Goal: Task Accomplishment & Management: Manage account settings

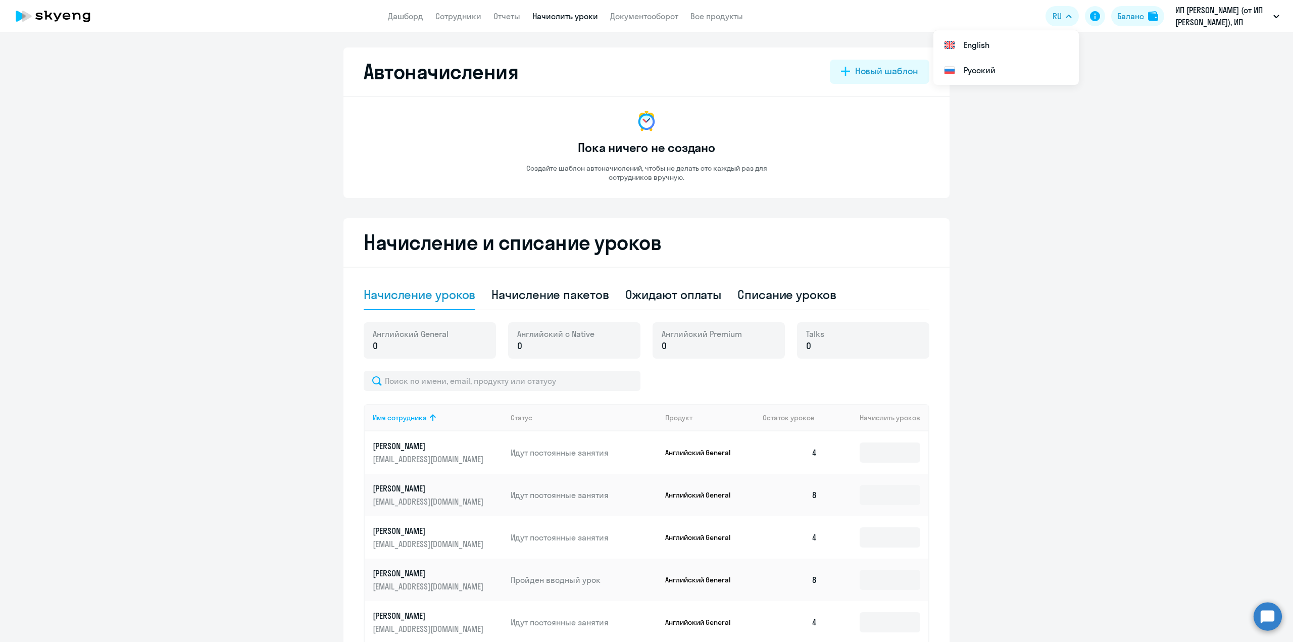
select select "10"
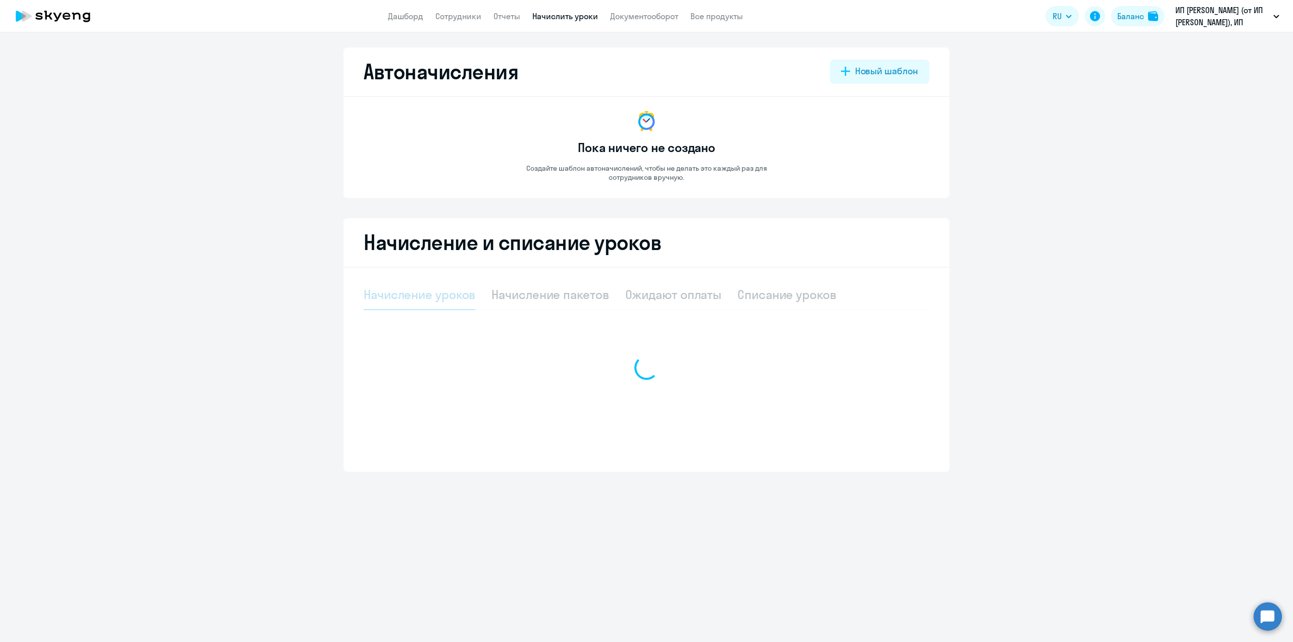
select select "10"
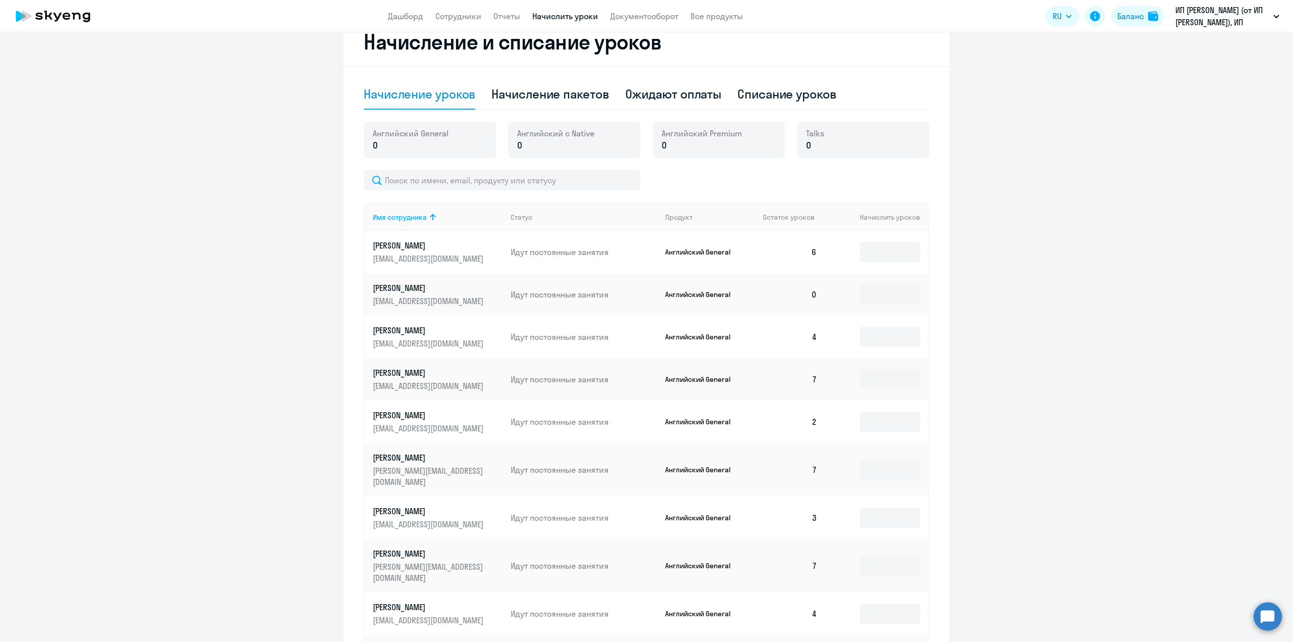
scroll to position [202, 0]
click at [879, 254] on input at bounding box center [890, 250] width 61 height 20
click at [554, 94] on div "Начисление пакетов" at bounding box center [549, 92] width 117 height 16
select select "10"
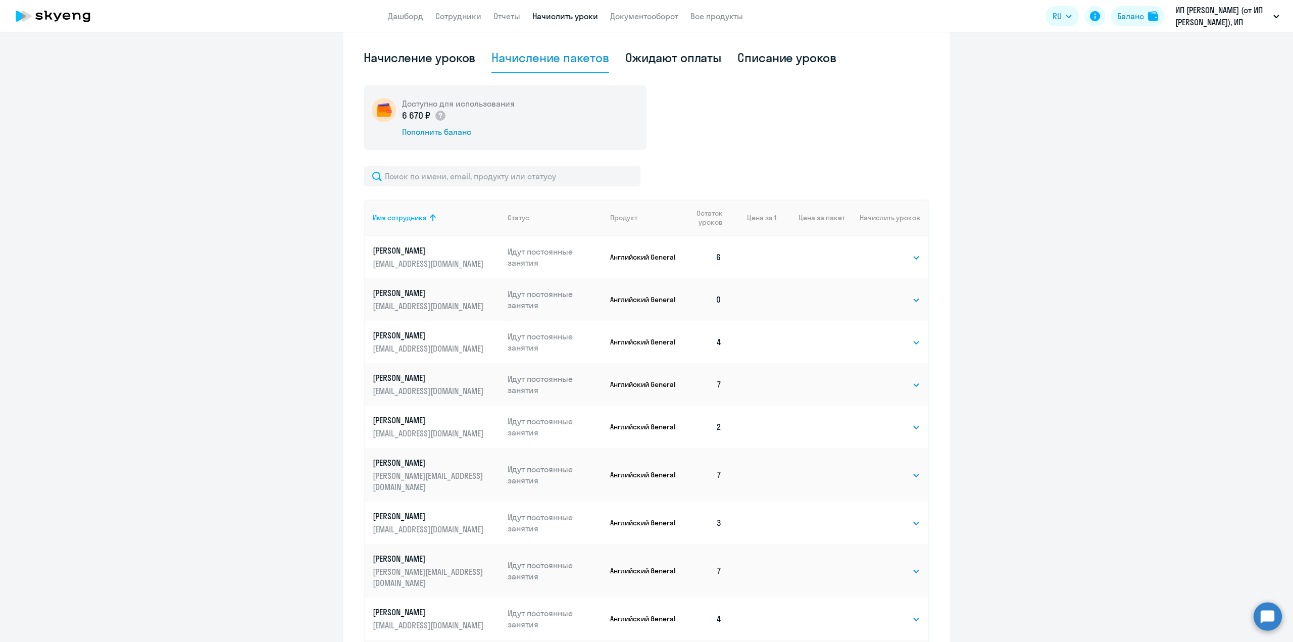
scroll to position [253, 0]
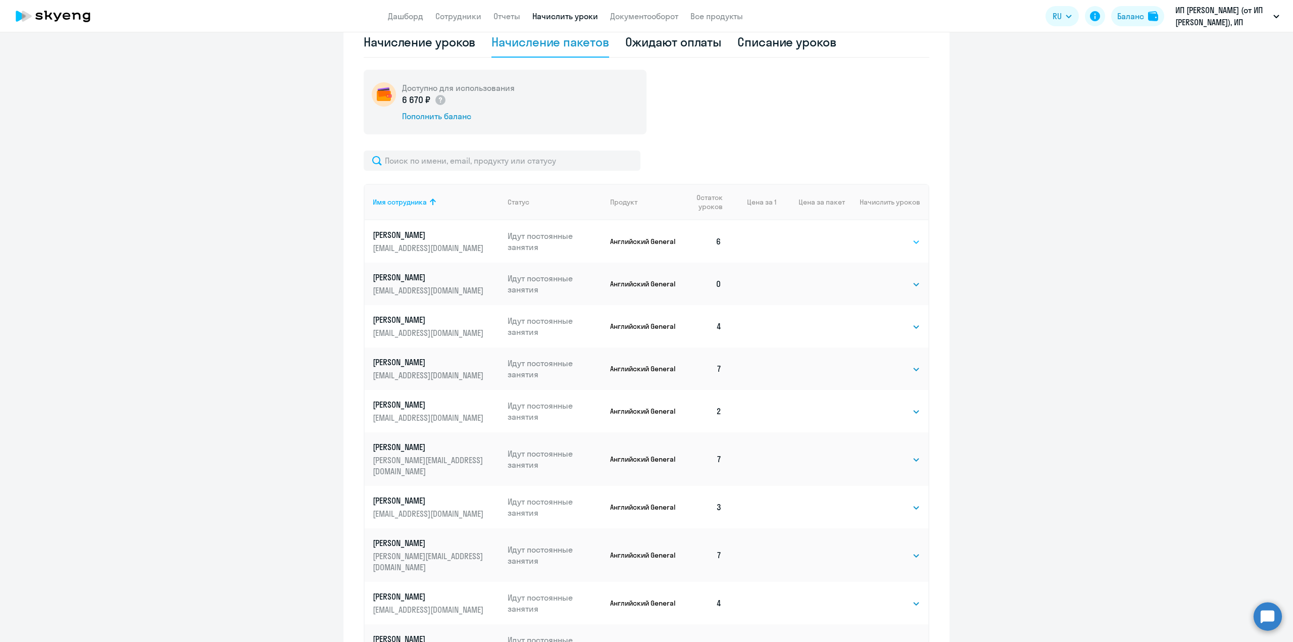
click at [895, 243] on select "Выбрать 4 8 16 32 64 96 128" at bounding box center [899, 242] width 41 height 12
select select "4"
click at [879, 236] on select "Выбрать 4 8 16 32 64 96 128" at bounding box center [899, 242] width 41 height 12
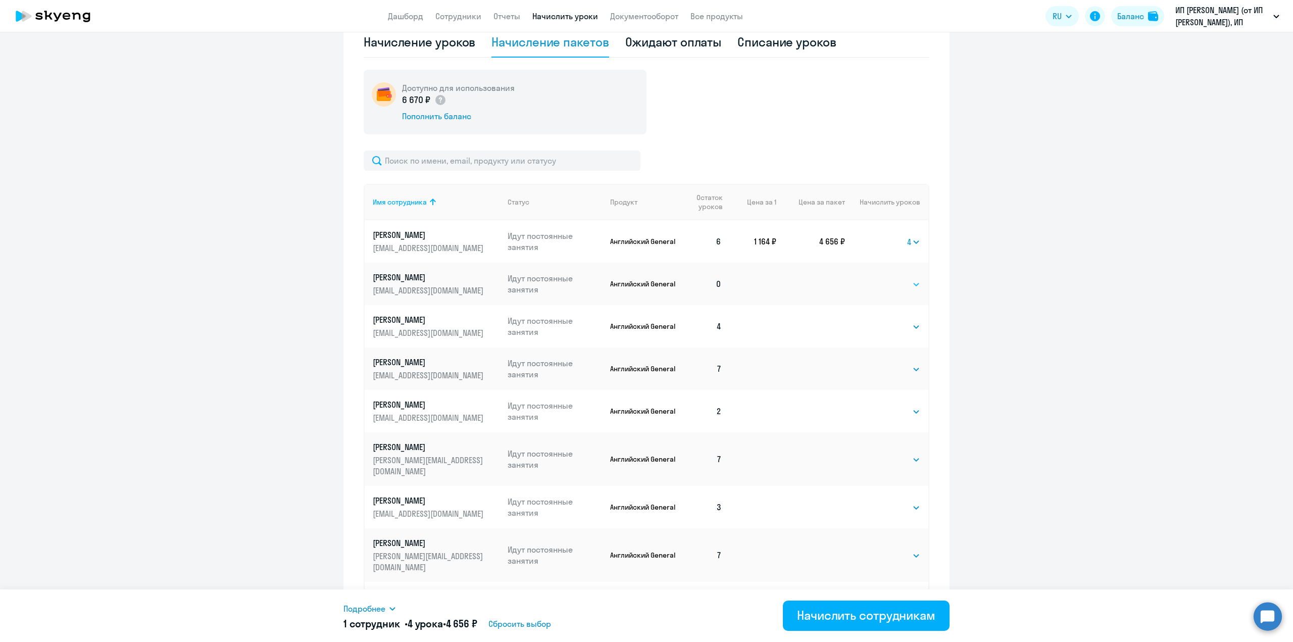
click at [885, 283] on select "Выбрать 4 8 16 32 64 96 128" at bounding box center [899, 284] width 41 height 12
select select "8"
click at [879, 278] on select "Выбрать 4 8 16 32 64 96 128" at bounding box center [899, 284] width 41 height 12
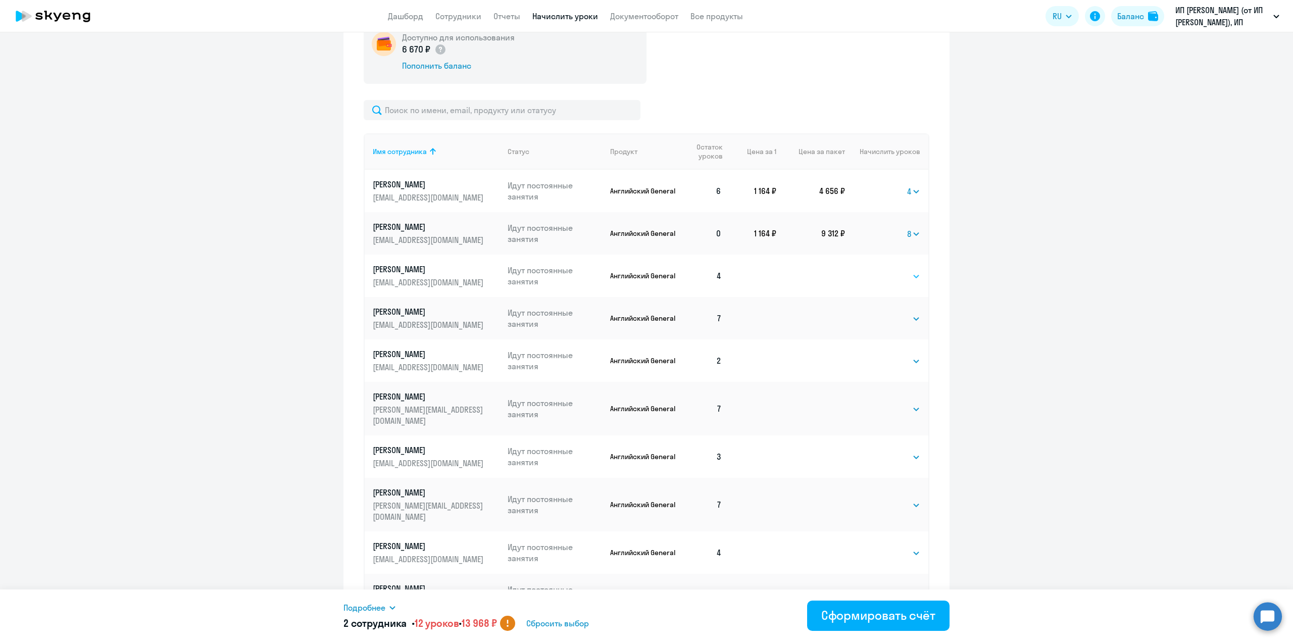
click at [889, 280] on select "Выбрать 4 8 16 32 64 96 128" at bounding box center [899, 276] width 41 height 12
select select "4"
click at [879, 270] on select "Выбрать 4 8 16 32 64 96 128" at bounding box center [899, 276] width 41 height 12
click at [885, 317] on select "Выбрать 4 8 16 32 64 96 128" at bounding box center [899, 319] width 41 height 12
select select "4"
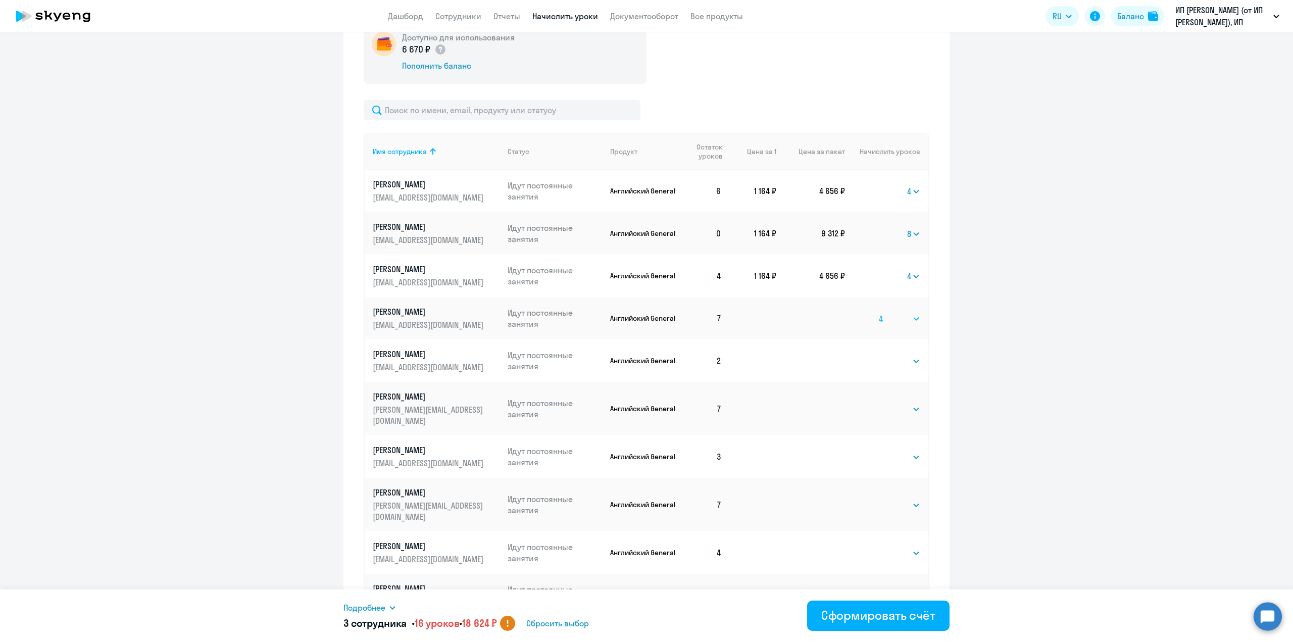
click at [879, 313] on select "Выбрать 4 8 16 32 64 96 128" at bounding box center [899, 319] width 41 height 12
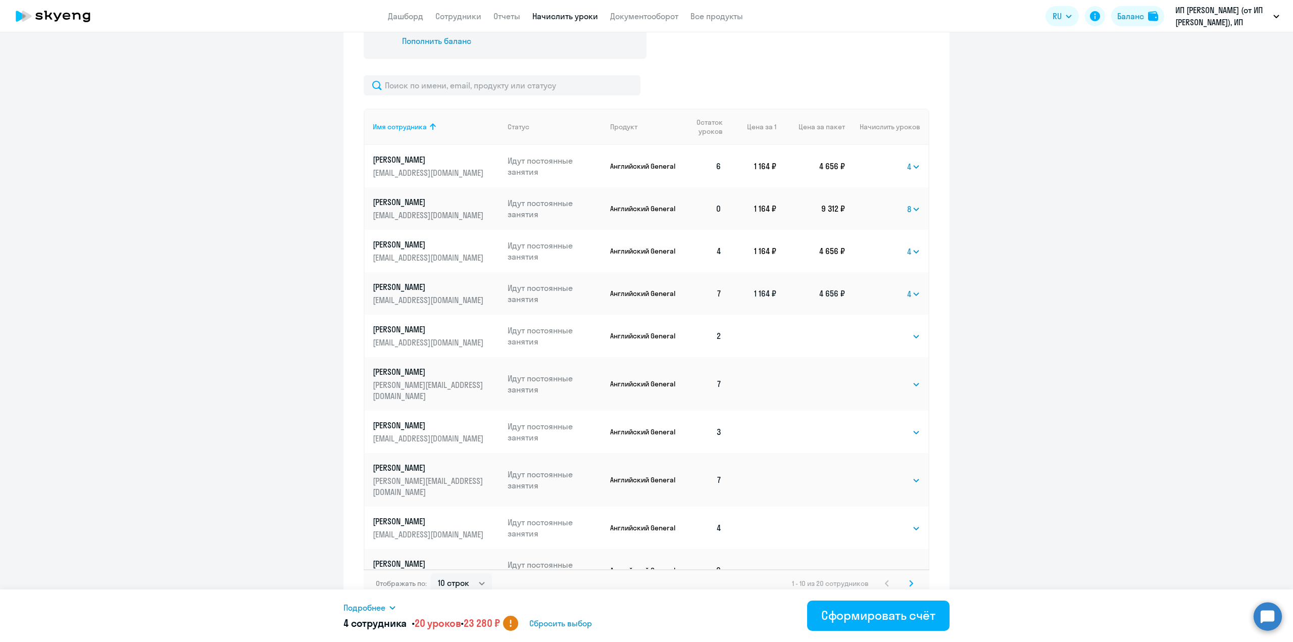
scroll to position [340, 0]
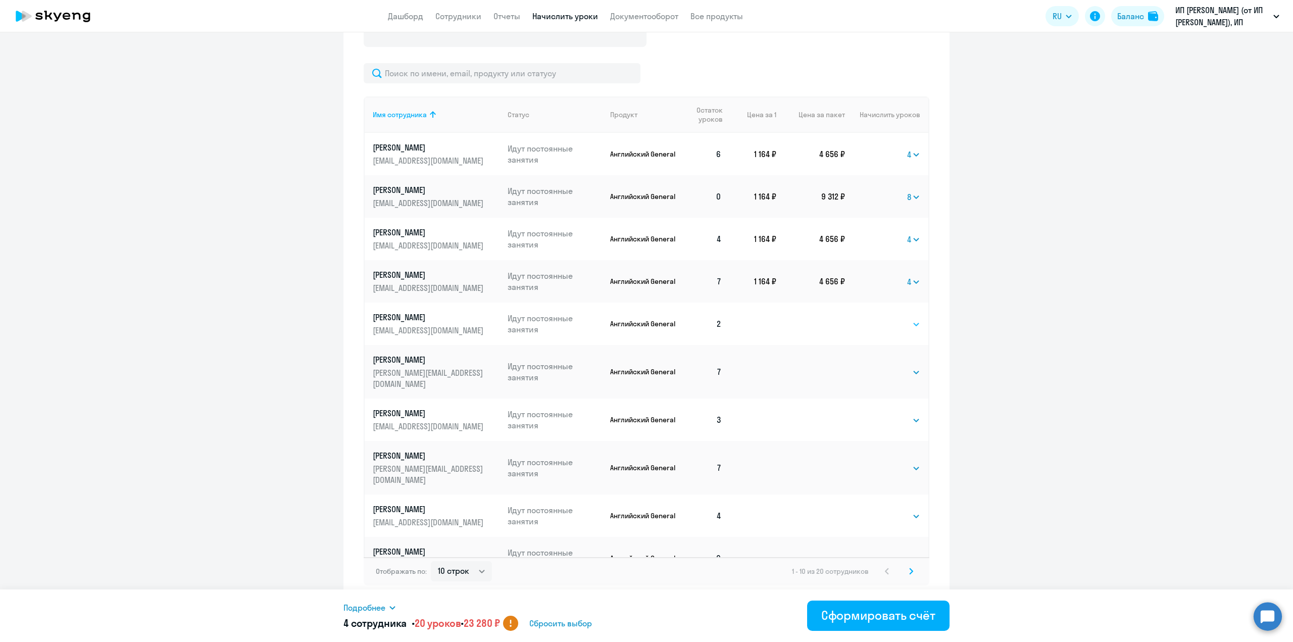
click at [892, 326] on select "Выбрать 4 8 16 32 64 96 128" at bounding box center [899, 324] width 41 height 12
select select "8"
click at [879, 318] on select "Выбрать 4 8 16 32 64 96 128" at bounding box center [899, 324] width 41 height 12
click at [894, 414] on select "Выбрать 4 8 16 32 64 96 128" at bounding box center [899, 420] width 41 height 12
select select "8"
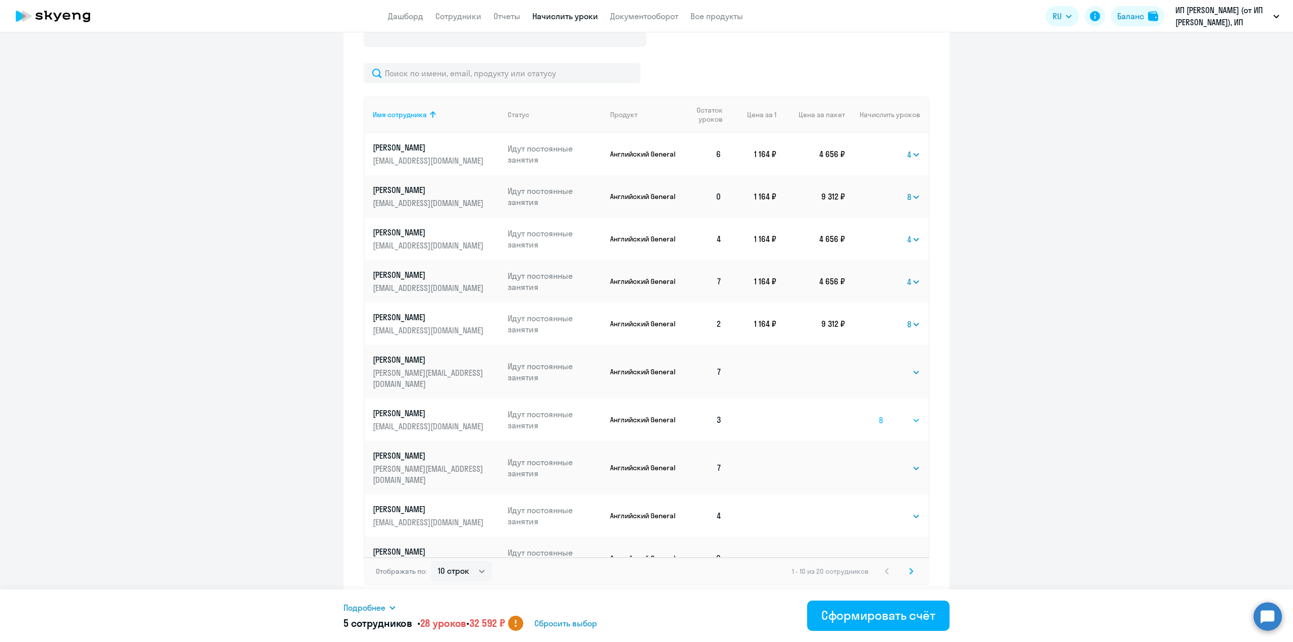
click at [879, 414] on select "Выбрать 4 8 16 32 64 96 128" at bounding box center [899, 420] width 41 height 12
click at [1029, 453] on ng-component "Автоначисления Новый шаблон Пока ничего не создано Создайте шаблон автоначислен…" at bounding box center [646, 155] width 1293 height 894
click at [885, 510] on select "Выбрать 4 8 16 32 64 96 128" at bounding box center [899, 516] width 41 height 12
select select "4"
click at [879, 510] on select "Выбрать 4 8 16 32 64 96 128" at bounding box center [899, 516] width 41 height 12
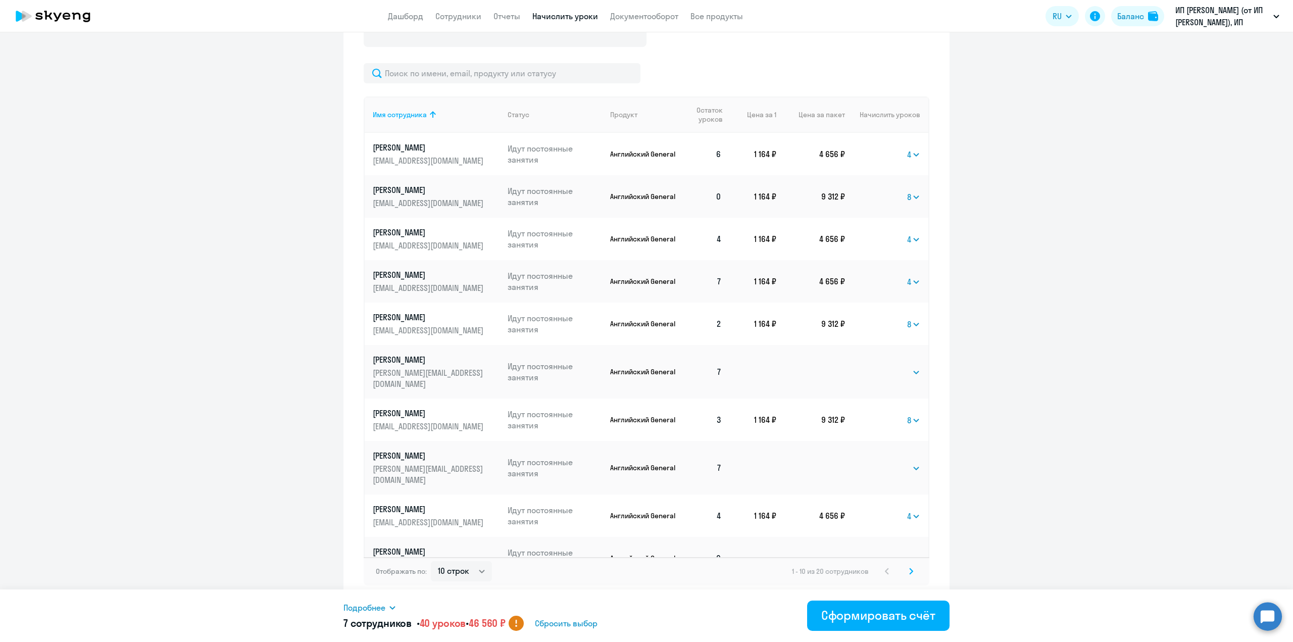
click at [887, 544] on td "Выбрать 4 8 16 32 64 96 128 Выбрать" at bounding box center [886, 558] width 83 height 42
click at [909, 572] on icon at bounding box center [911, 571] width 4 height 7
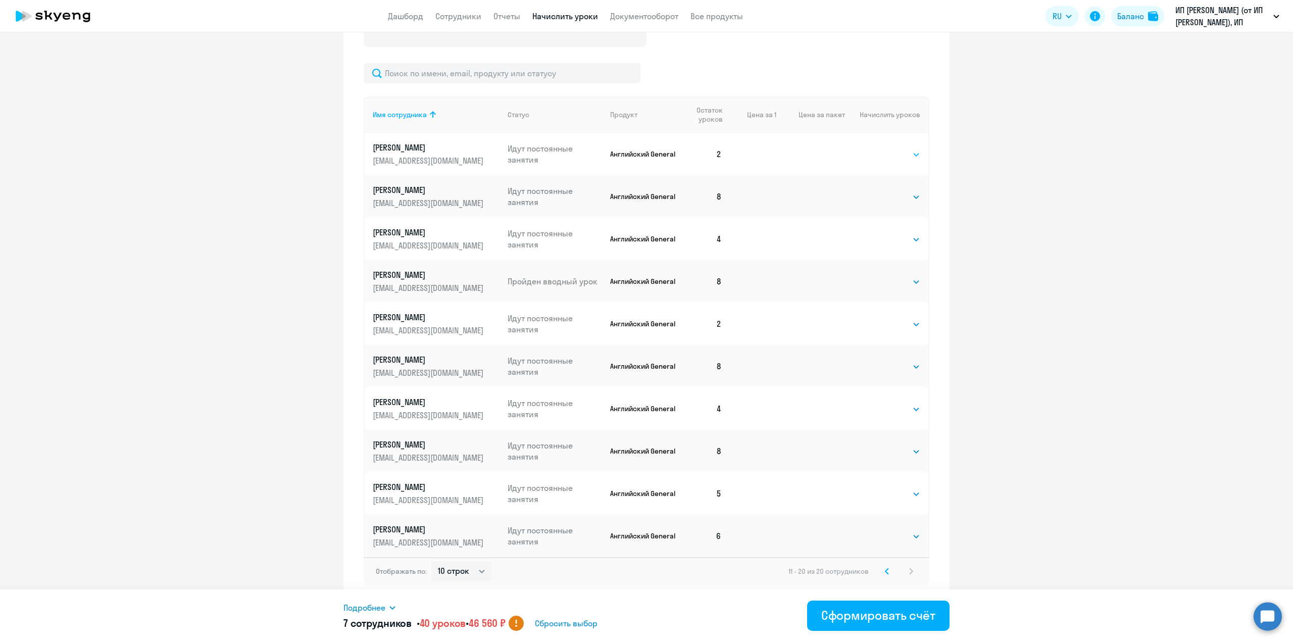
click at [886, 154] on select "Выбрать 4 8 16 32 64 96 128" at bounding box center [899, 155] width 41 height 12
select select "8"
click at [879, 149] on select "Выбрать 4 8 16 32 64 96 128" at bounding box center [899, 155] width 41 height 12
click at [879, 241] on select "Выбрать 4 8 16 32 64 96 128" at bounding box center [899, 239] width 41 height 12
select select "4"
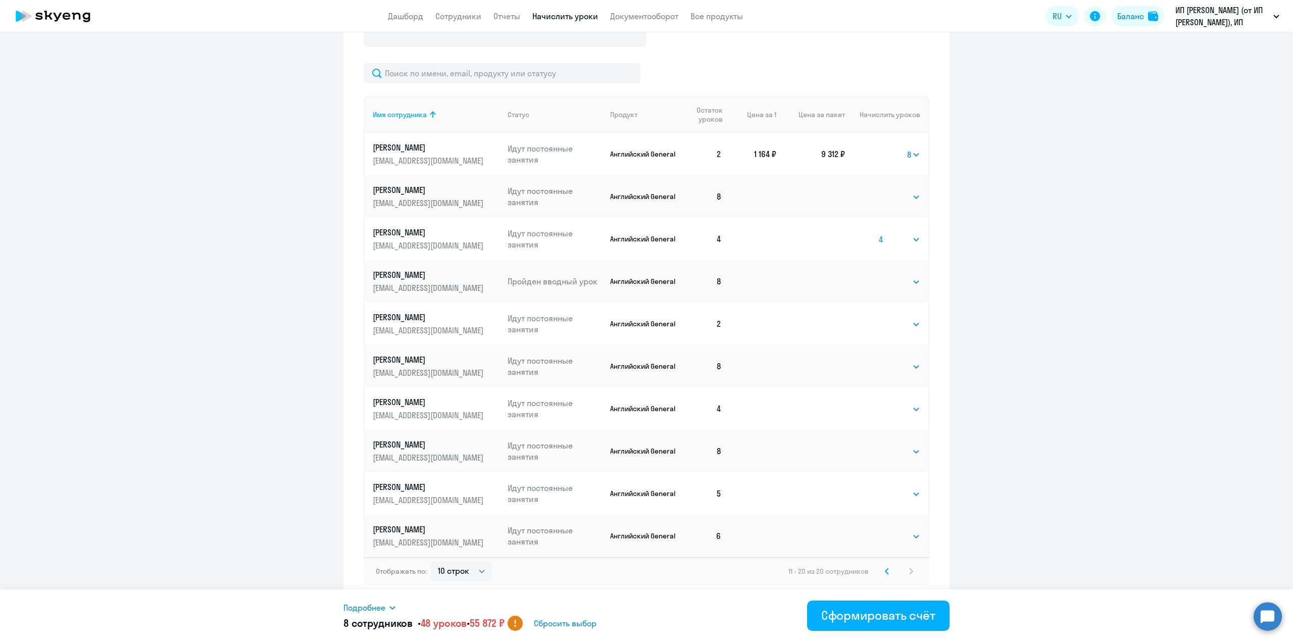
click at [879, 233] on select "Выбрать 4 8 16 32 64 96 128" at bounding box center [899, 239] width 41 height 12
click at [892, 329] on select "Выбрать 4 8 16 32 64 96 128" at bounding box center [899, 324] width 41 height 12
select select "8"
click at [879, 318] on select "Выбрать 4 8 16 32 64 96 128" at bounding box center [899, 324] width 41 height 12
click at [885, 407] on select "Выбрать 4 8 16 32 64 96 128" at bounding box center [899, 409] width 41 height 12
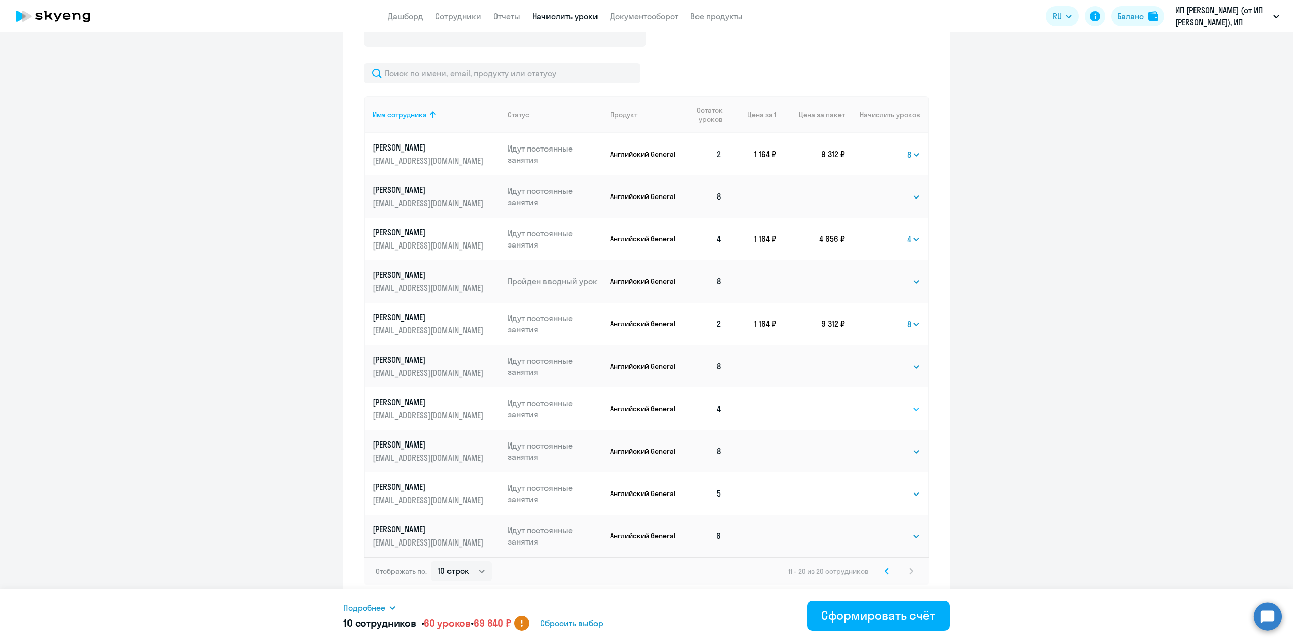
select select "4"
click at [879, 403] on select "Выбрать 4 8 16 32 64 96 128" at bounding box center [899, 409] width 41 height 12
click at [891, 496] on select "Выбрать 4 8 16 32 64 96 128" at bounding box center [899, 494] width 41 height 12
select select "4"
click at [879, 488] on select "Выбрать 4 8 16 32 64 96 128" at bounding box center [899, 494] width 41 height 12
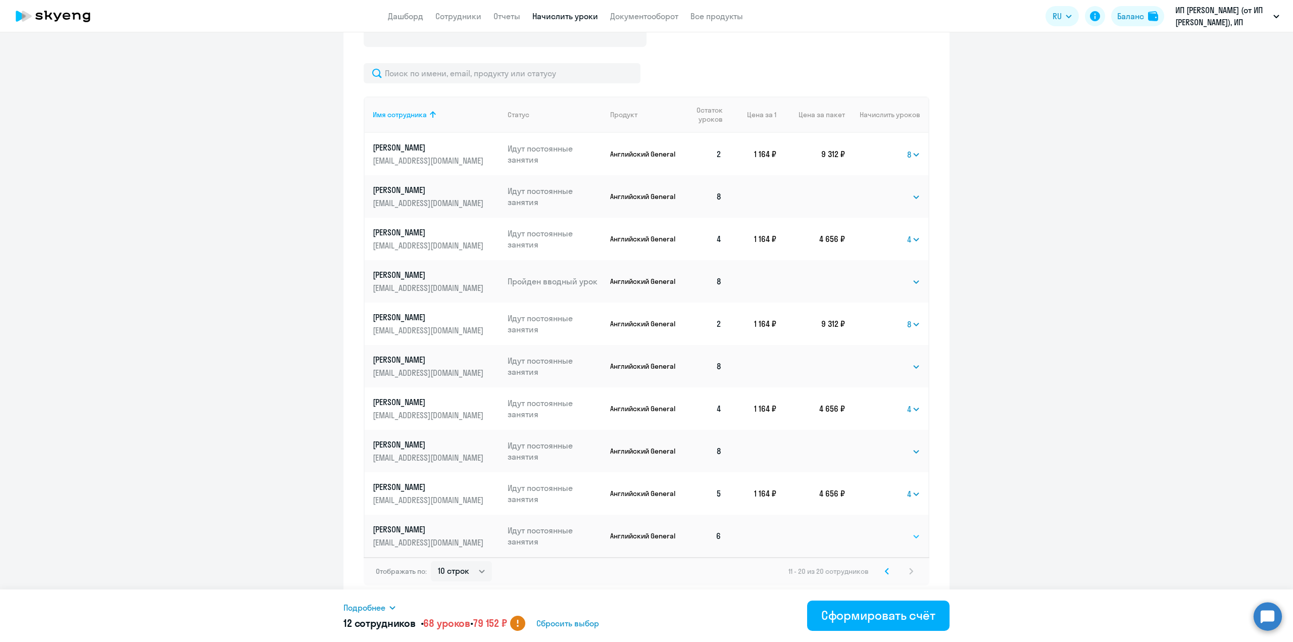
click at [883, 536] on select "Выбрать 4 8 16 32 64 96 128" at bounding box center [899, 536] width 41 height 12
select select "4"
click at [879, 530] on select "Выбрать 4 8 16 32 64 96 128" at bounding box center [899, 536] width 41 height 12
click at [880, 609] on div "Сформировать счёт" at bounding box center [878, 615] width 114 height 16
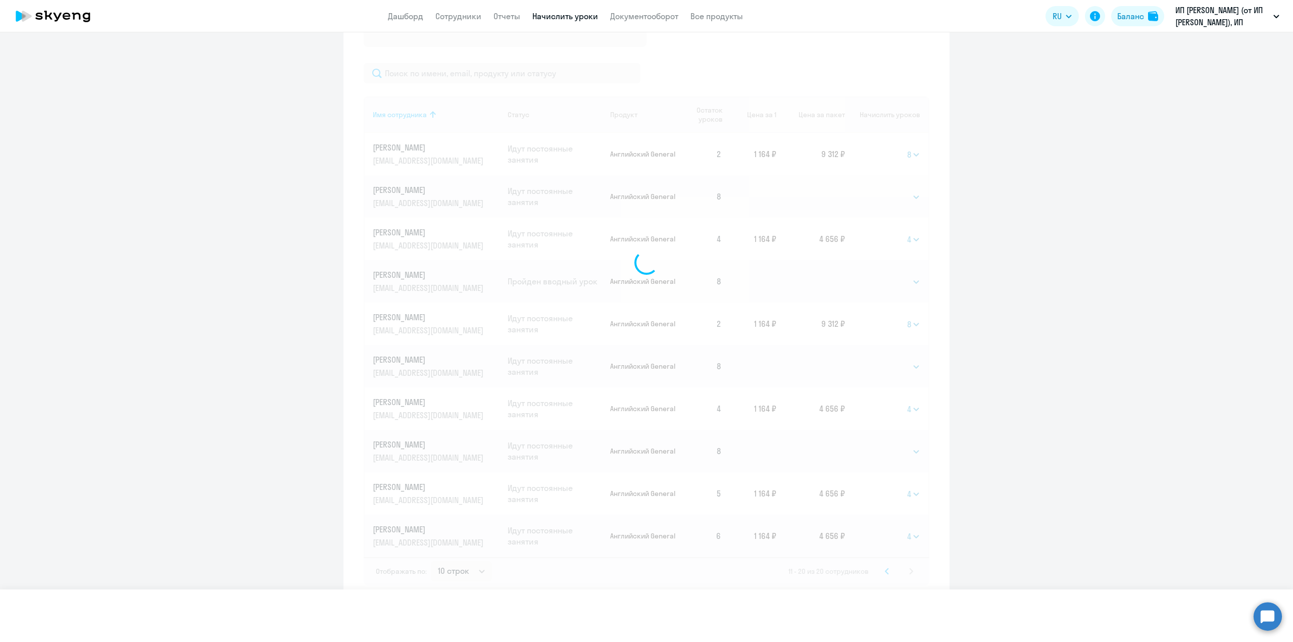
select select
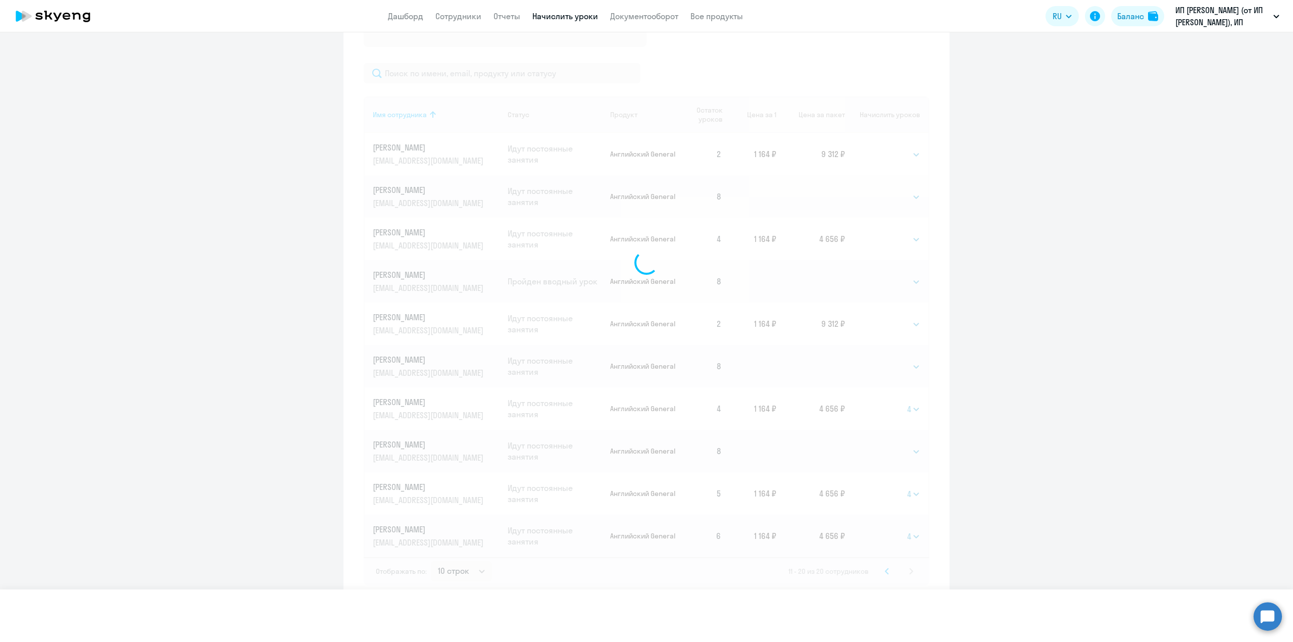
select select
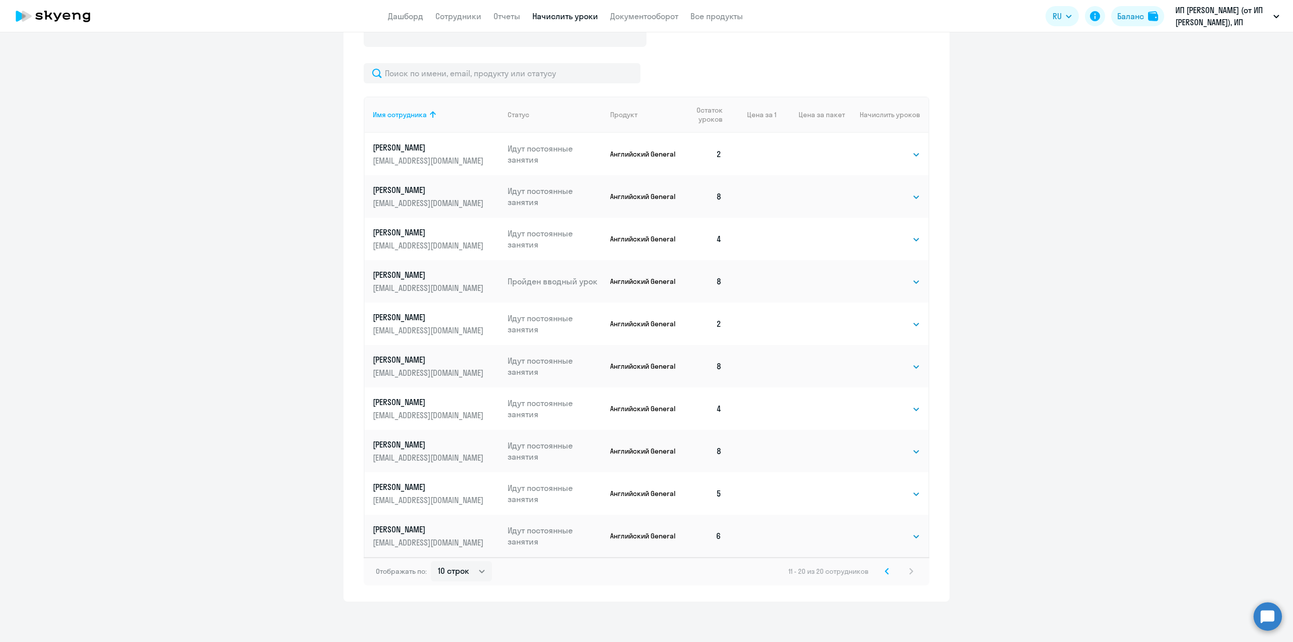
click at [887, 575] on svg-icon at bounding box center [887, 571] width 12 height 12
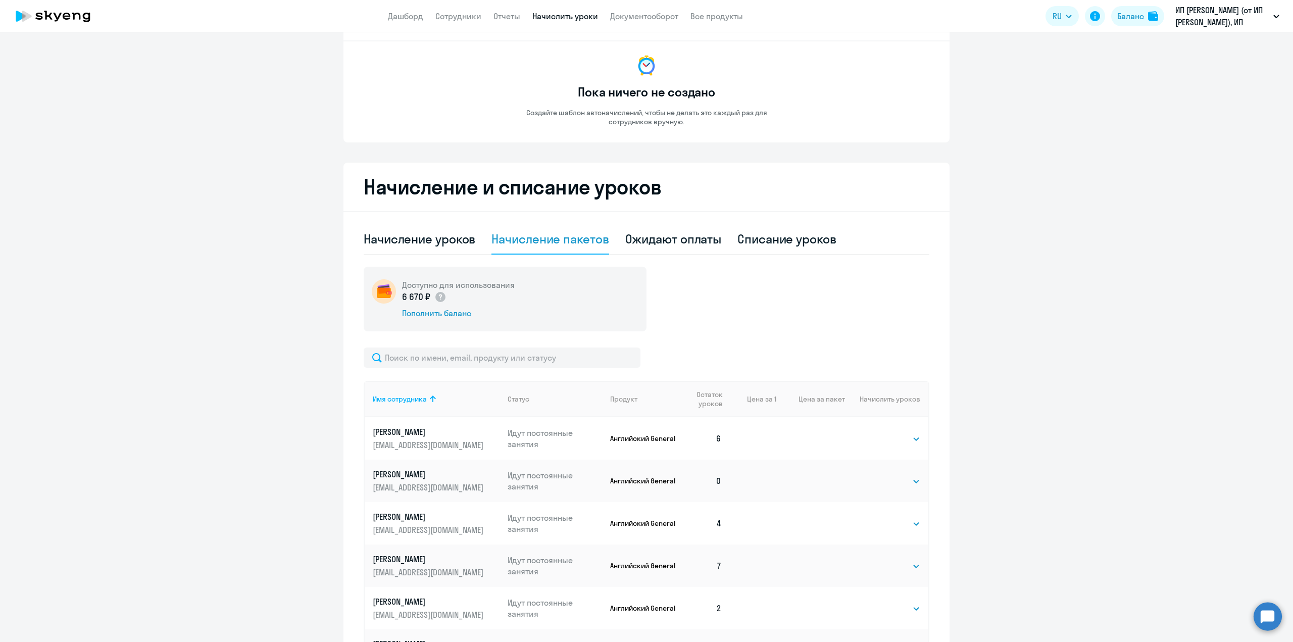
scroll to position [0, 0]
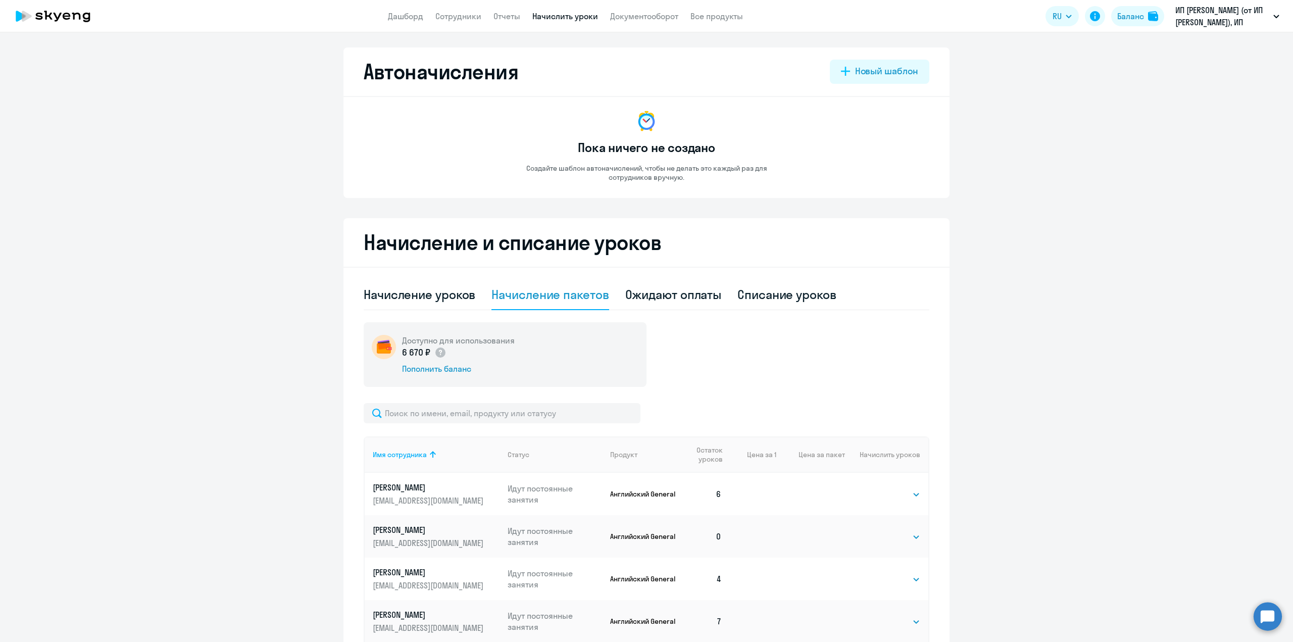
click at [667, 24] on app-header "Дашборд Сотрудники Отчеты Начислить уроки Документооборот Все продукты Дашборд …" at bounding box center [646, 16] width 1293 height 32
click at [667, 14] on link "Документооборот" at bounding box center [644, 16] width 68 height 10
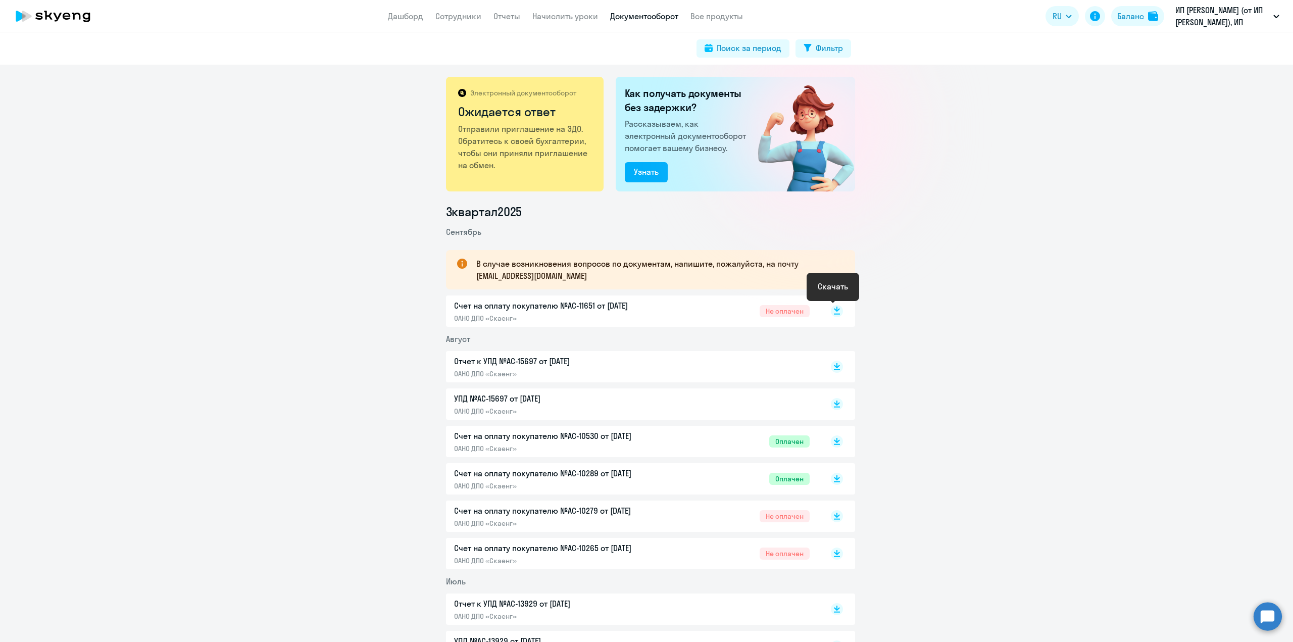
click at [831, 315] on rect at bounding box center [837, 311] width 12 height 12
